Goal: Information Seeking & Learning: Find specific fact

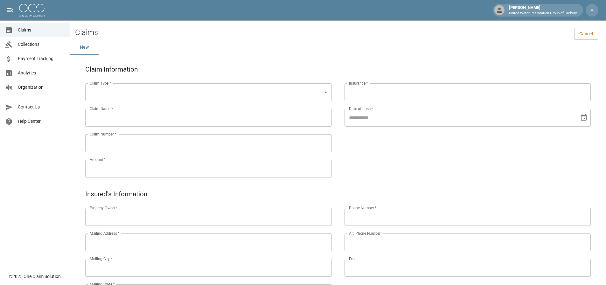
click at [36, 32] on span "Claims" at bounding box center [41, 30] width 47 height 7
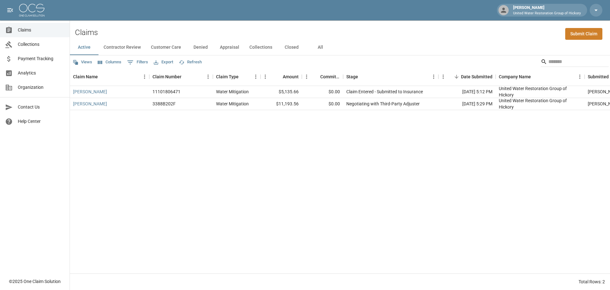
click at [274, 127] on div "[PERSON_NAME] 11101806471 Water Mitigation $5,135.66 $0.00 Claim Entered - Subm…" at bounding box center [367, 179] width 594 height 187
click at [370, 41] on div "Active Contractor Review Customer Care Denied Appraisal Collections Closed All" at bounding box center [340, 47] width 540 height 15
click at [92, 105] on link "[PERSON_NAME]" at bounding box center [90, 103] width 34 height 6
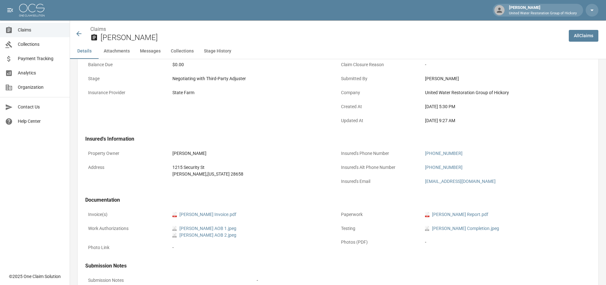
scroll to position [127, 0]
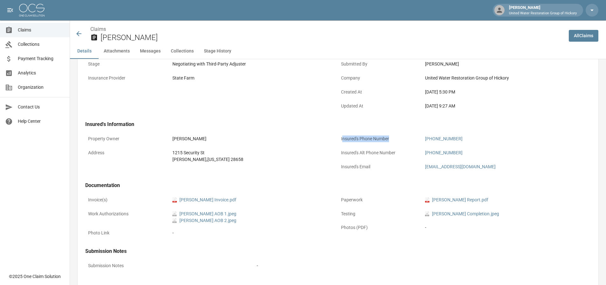
drag, startPoint x: 344, startPoint y: 141, endPoint x: 403, endPoint y: 138, distance: 58.5
click at [403, 138] on p "Insured's Phone Number" at bounding box center [380, 139] width 84 height 12
drag, startPoint x: 345, startPoint y: 154, endPoint x: 401, endPoint y: 150, distance: 56.4
click at [401, 150] on p "Insured's Alt Phone Number" at bounding box center [380, 153] width 84 height 12
click at [27, 27] on span "Claims" at bounding box center [41, 30] width 47 height 7
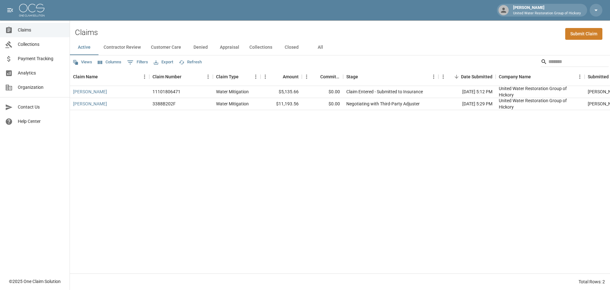
click at [402, 60] on div "Views Columns 0 Filters Export Refresh" at bounding box center [340, 61] width 540 height 13
